Goal: Check status

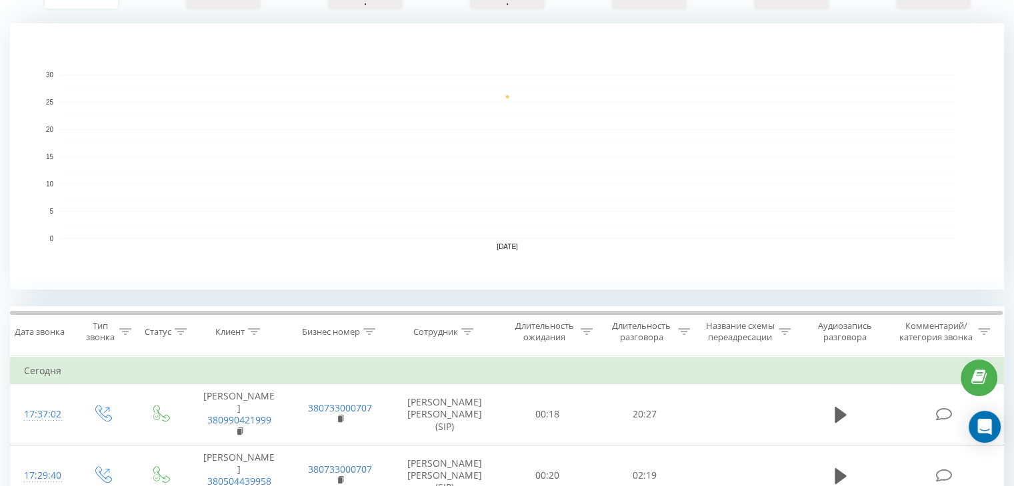
scroll to position [400, 0]
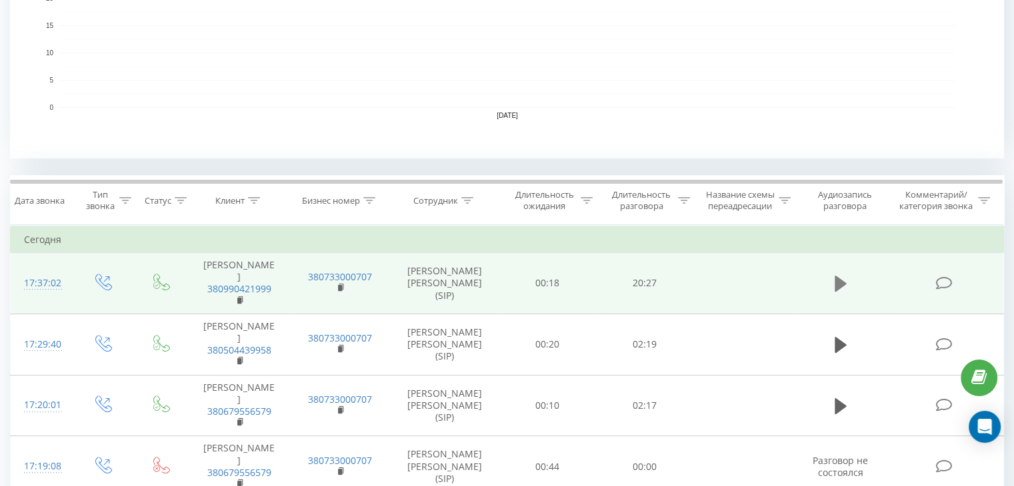
click at [840, 291] on icon at bounding box center [840, 284] width 12 height 16
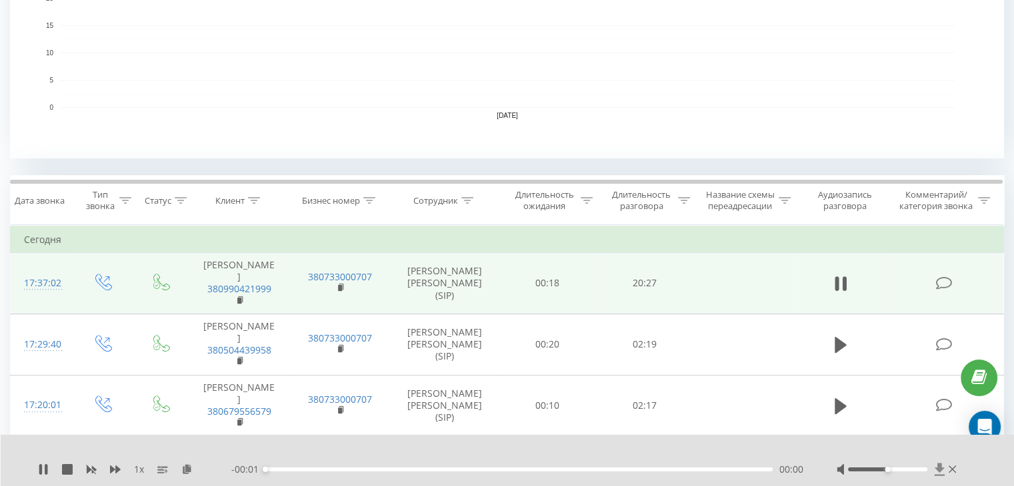
click at [935, 472] on icon at bounding box center [939, 469] width 11 height 13
click at [940, 470] on icon at bounding box center [939, 469] width 10 height 13
click at [47, 467] on icon at bounding box center [46, 469] width 3 height 11
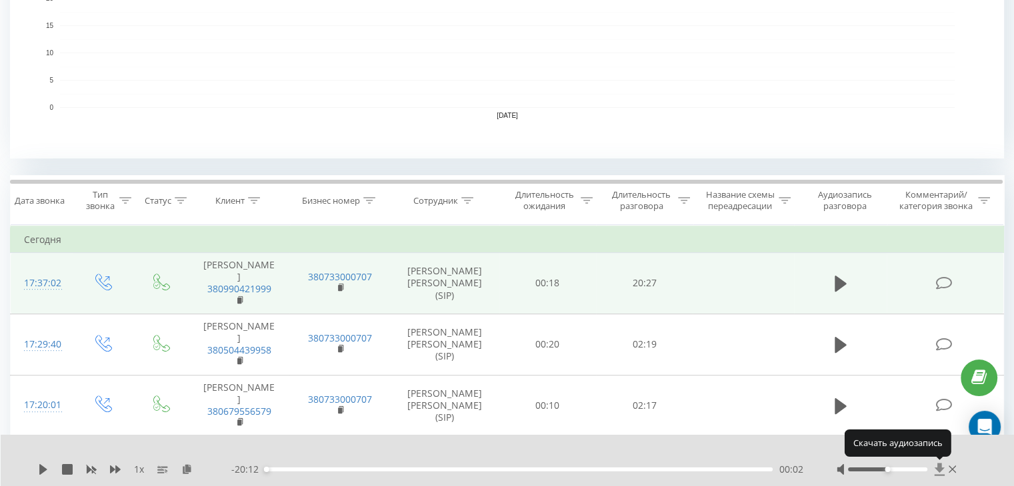
click at [938, 466] on icon at bounding box center [939, 469] width 10 height 13
click at [942, 468] on icon at bounding box center [939, 469] width 10 height 13
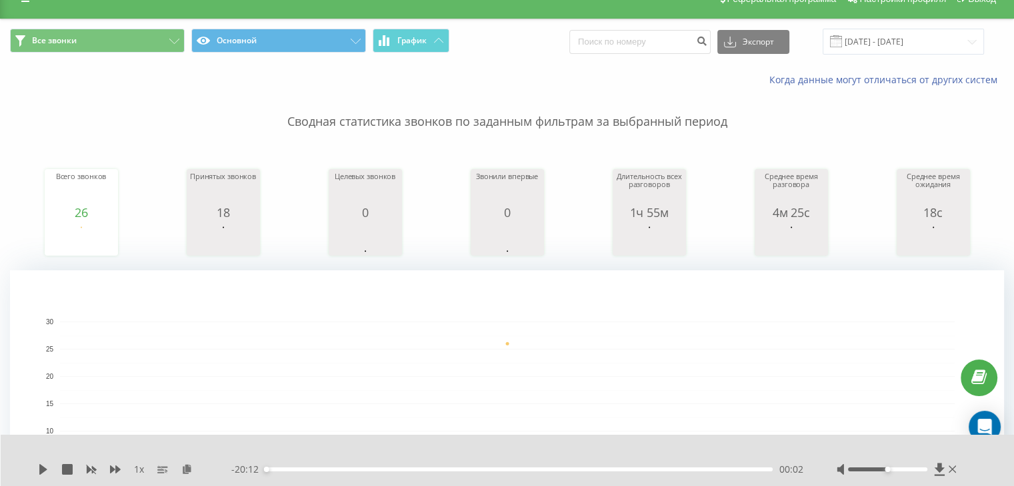
scroll to position [0, 0]
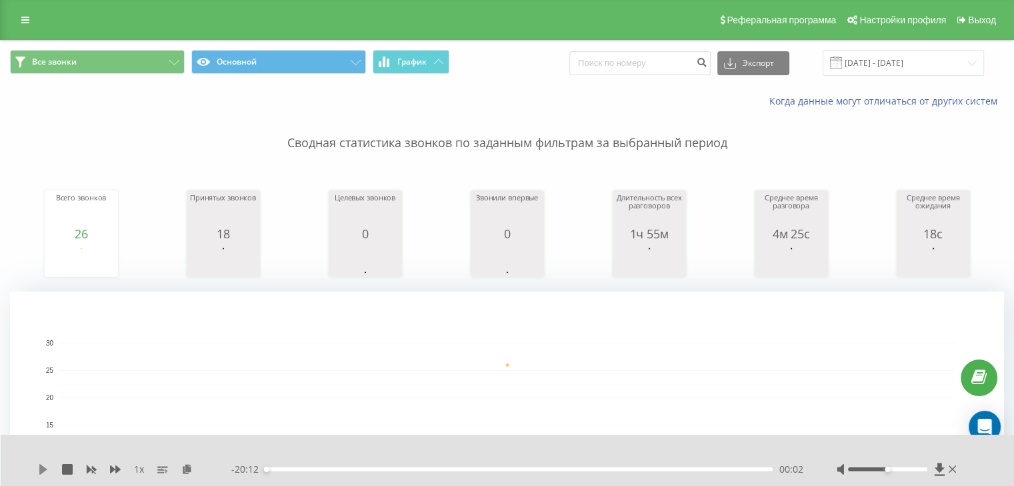
click at [40, 474] on icon at bounding box center [43, 469] width 8 height 11
click at [939, 464] on icon at bounding box center [939, 469] width 10 height 13
click at [38, 472] on icon at bounding box center [43, 469] width 11 height 11
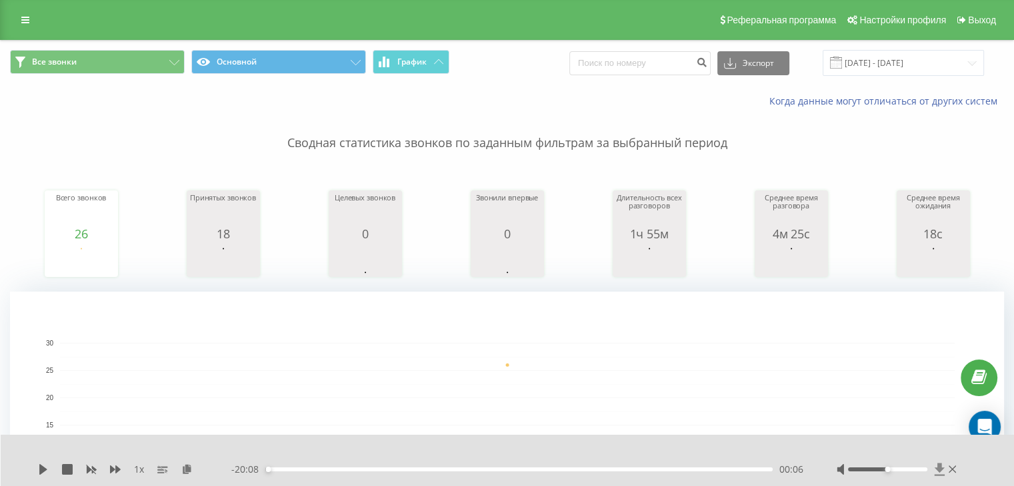
click at [943, 466] on icon at bounding box center [939, 469] width 11 height 13
drag, startPoint x: 44, startPoint y: 470, endPoint x: 13, endPoint y: 468, distance: 30.7
click at [44, 470] on icon at bounding box center [43, 469] width 8 height 11
click at [43, 474] on icon at bounding box center [43, 469] width 11 height 11
